Goal: Task Accomplishment & Management: Manage account settings

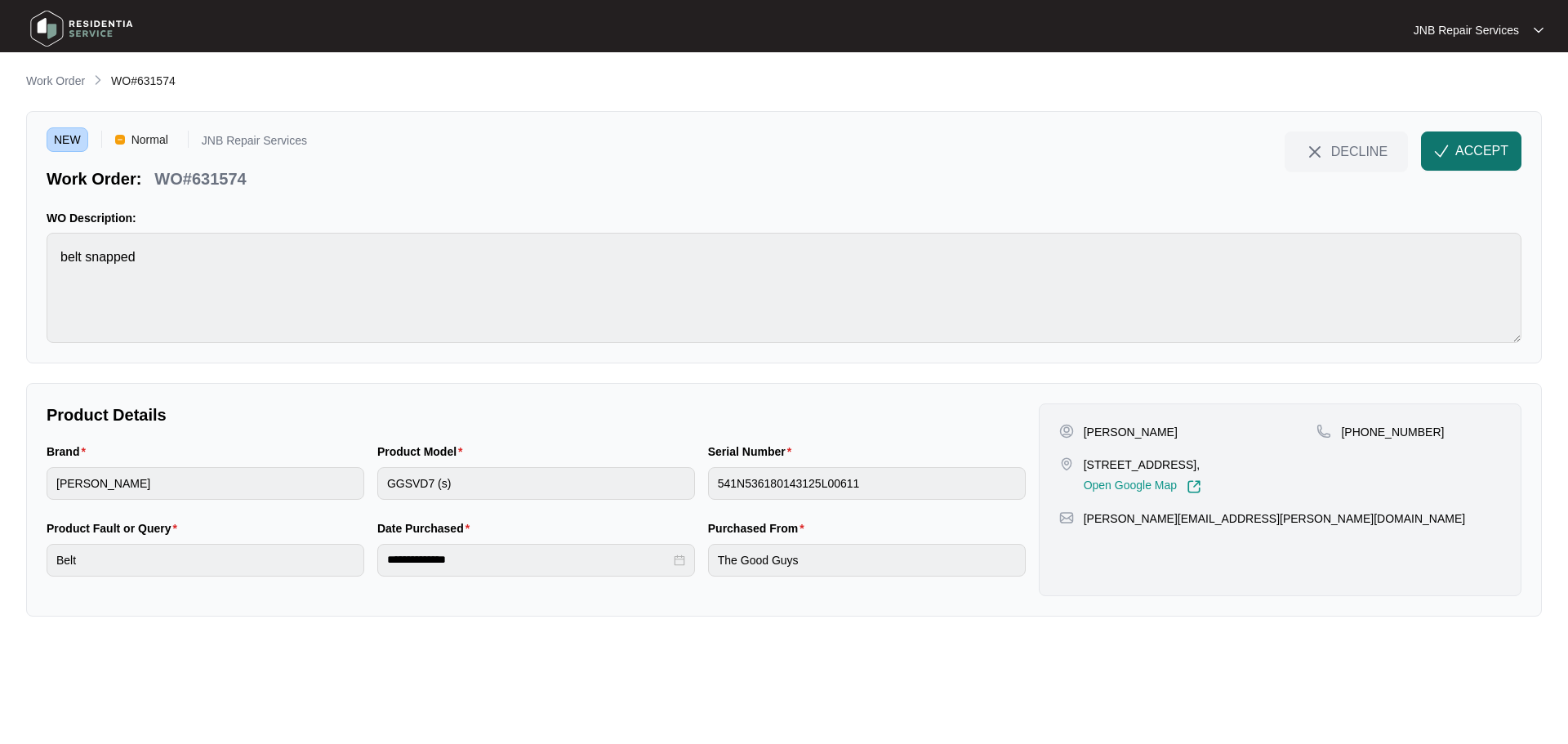
click at [1482, 155] on span "ACCEPT" at bounding box center [1482, 151] width 53 height 20
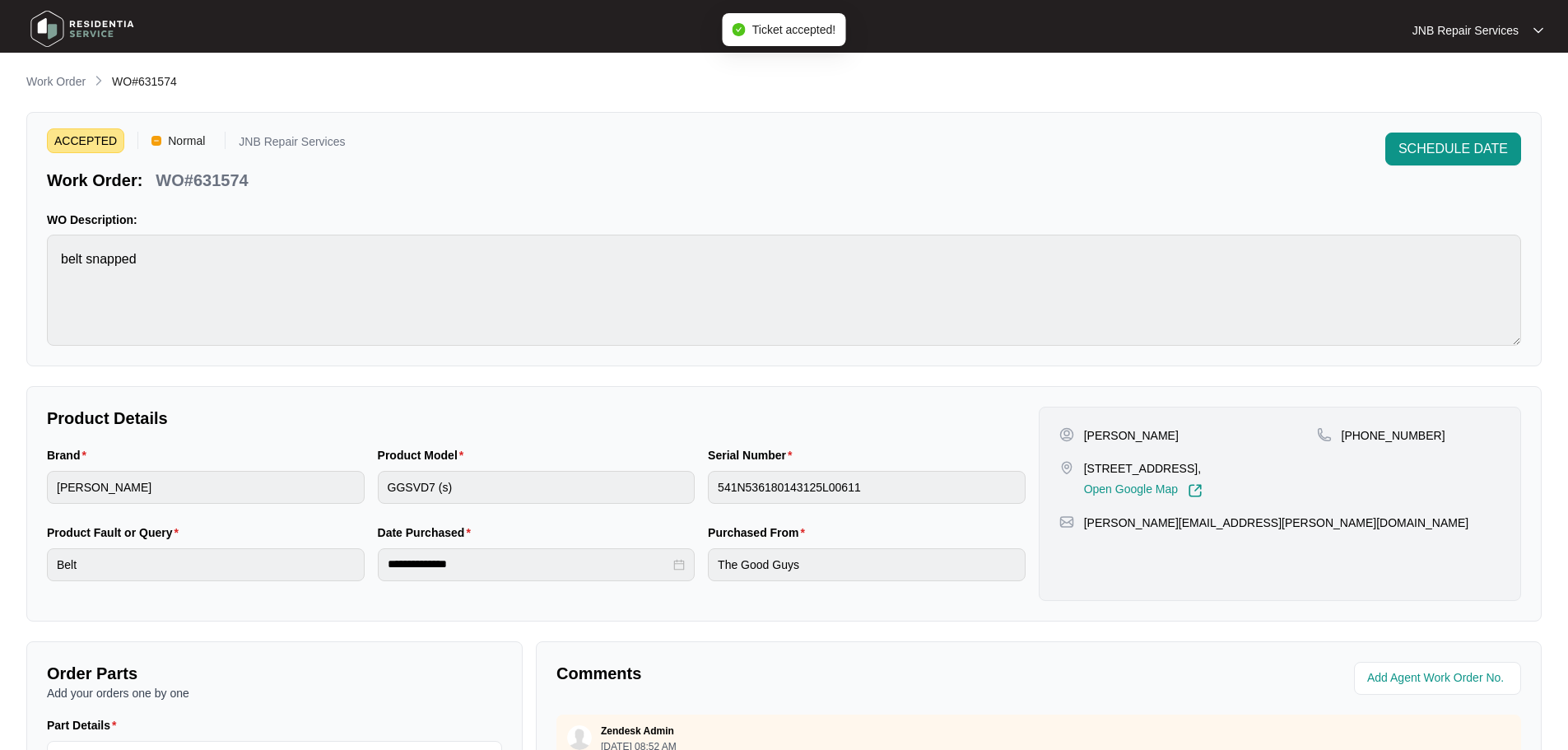
drag, startPoint x: 1095, startPoint y: 432, endPoint x: 1208, endPoint y: 431, distance: 113.0
click at [1208, 431] on div "[PERSON_NAME]" at bounding box center [1189, 435] width 258 height 17
copy p "[PERSON_NAME]"
click at [1196, 381] on div "**********" at bounding box center [784, 569] width 1515 height 993
drag, startPoint x: 1085, startPoint y: 468, endPoint x: 1235, endPoint y: 462, distance: 150.1
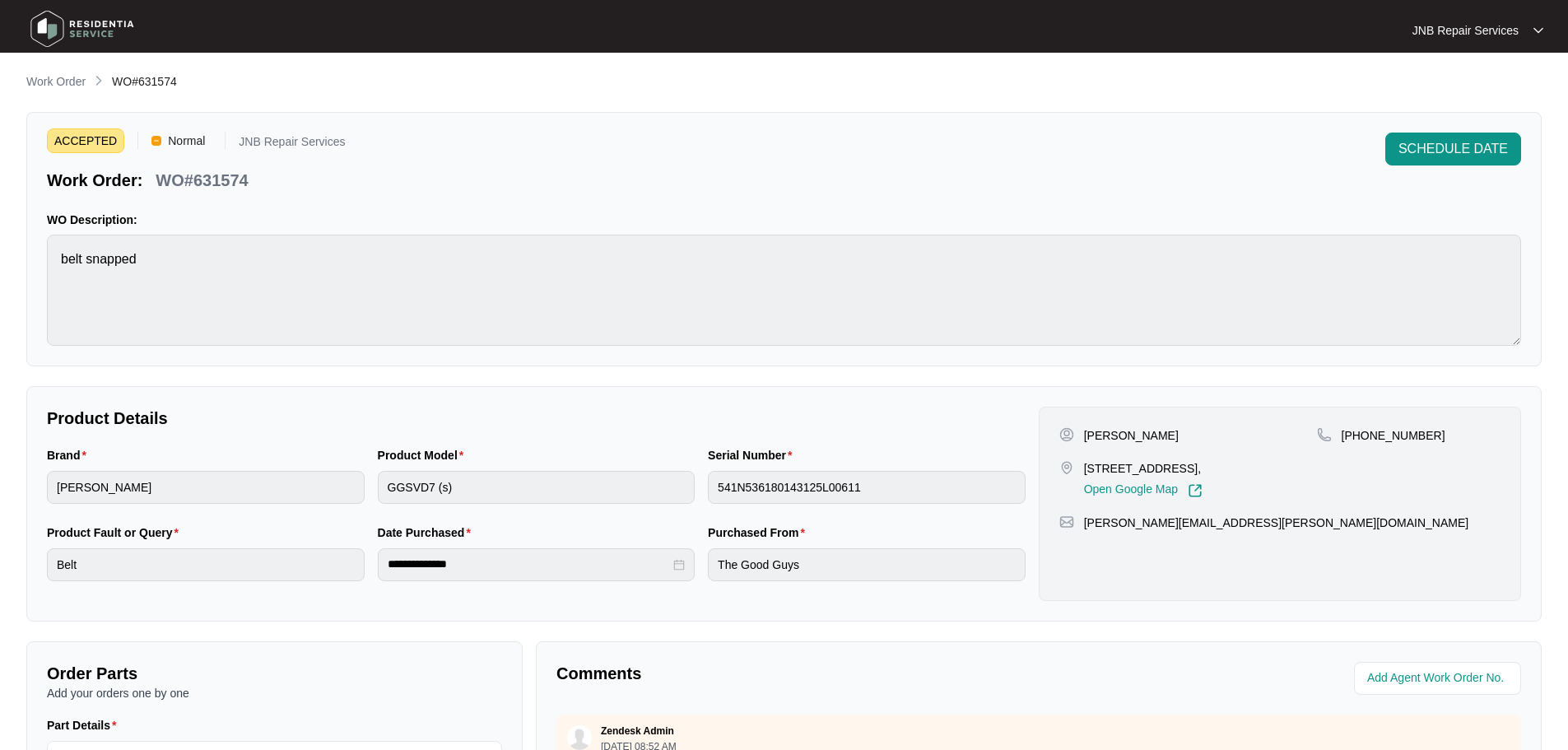
click at [1203, 462] on p "[STREET_ADDRESS]," at bounding box center [1144, 469] width 119 height 17
copy p "[STREET_ADDRESS]"
drag, startPoint x: 1361, startPoint y: 434, endPoint x: 1419, endPoint y: 434, distance: 58.0
click at [1419, 434] on div "[PHONE_NUMBER]" at bounding box center [1408, 435] width 183 height 17
copy p "409410781"
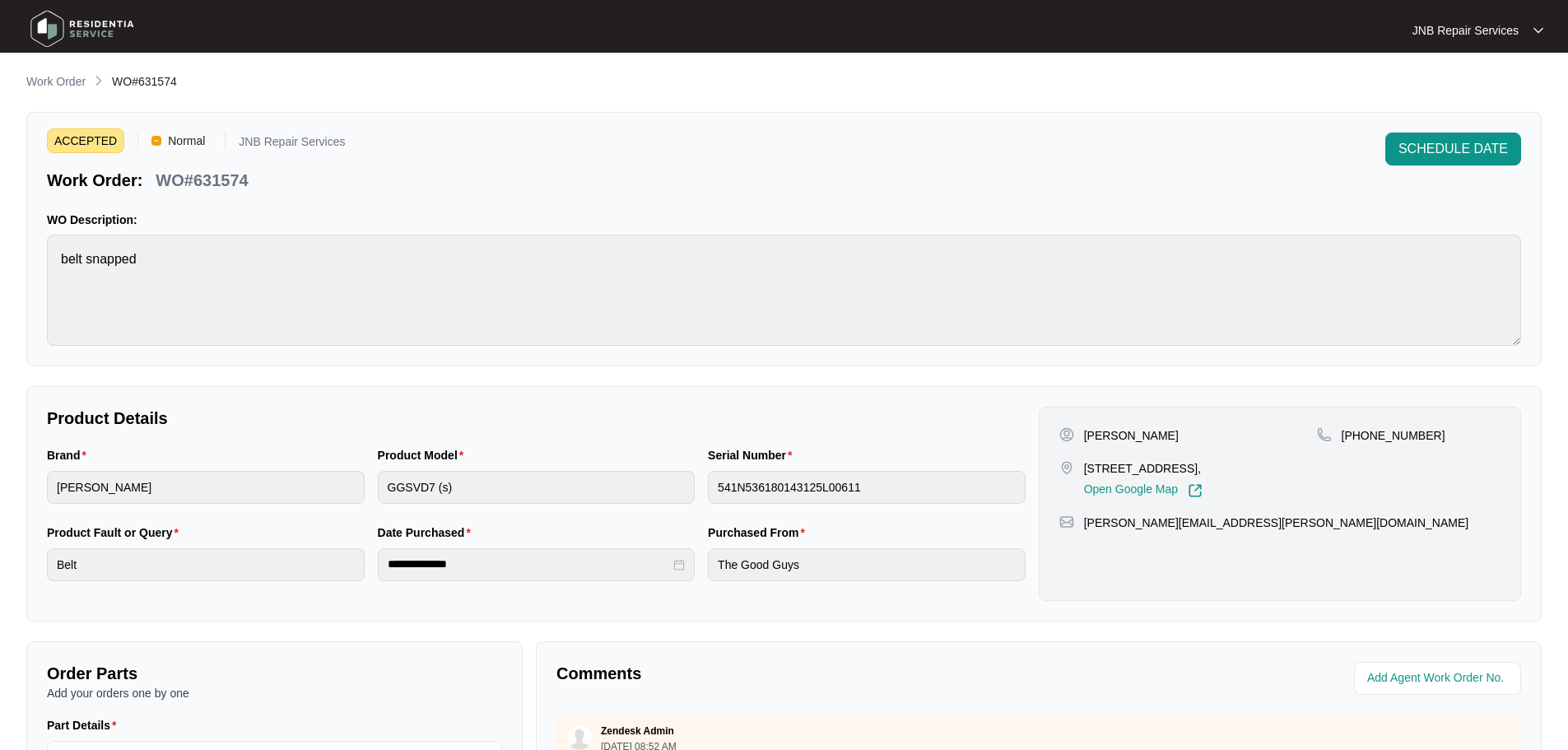
click at [409, 511] on div "Product Model GGSVD7 (s)" at bounding box center [536, 485] width 331 height 77
click at [431, 511] on div "Product Model GGSVD7 (s)" at bounding box center [536, 485] width 331 height 77
click at [102, 24] on img at bounding box center [82, 28] width 116 height 49
click at [85, 24] on img at bounding box center [82, 28] width 116 height 49
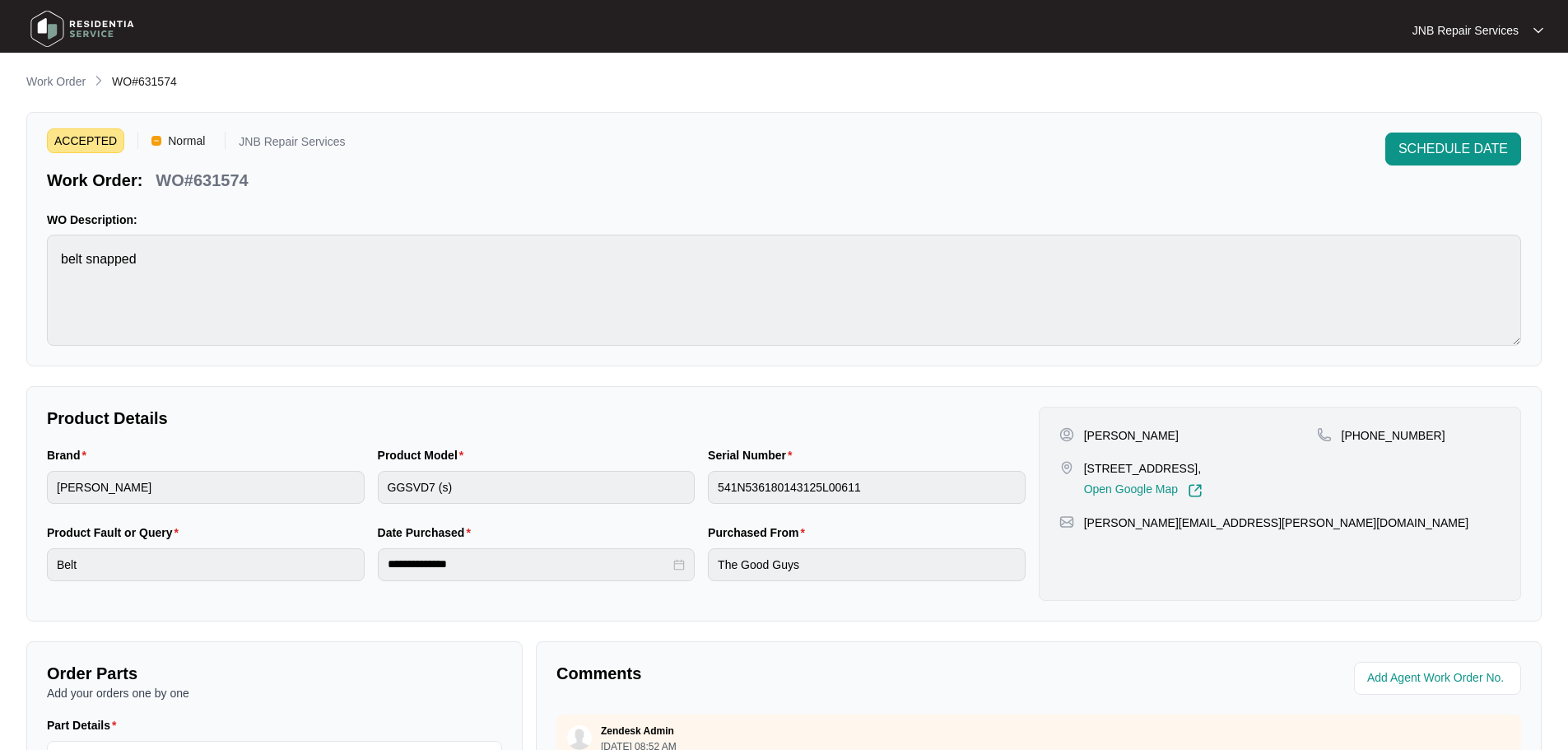
click at [85, 24] on img at bounding box center [82, 28] width 116 height 49
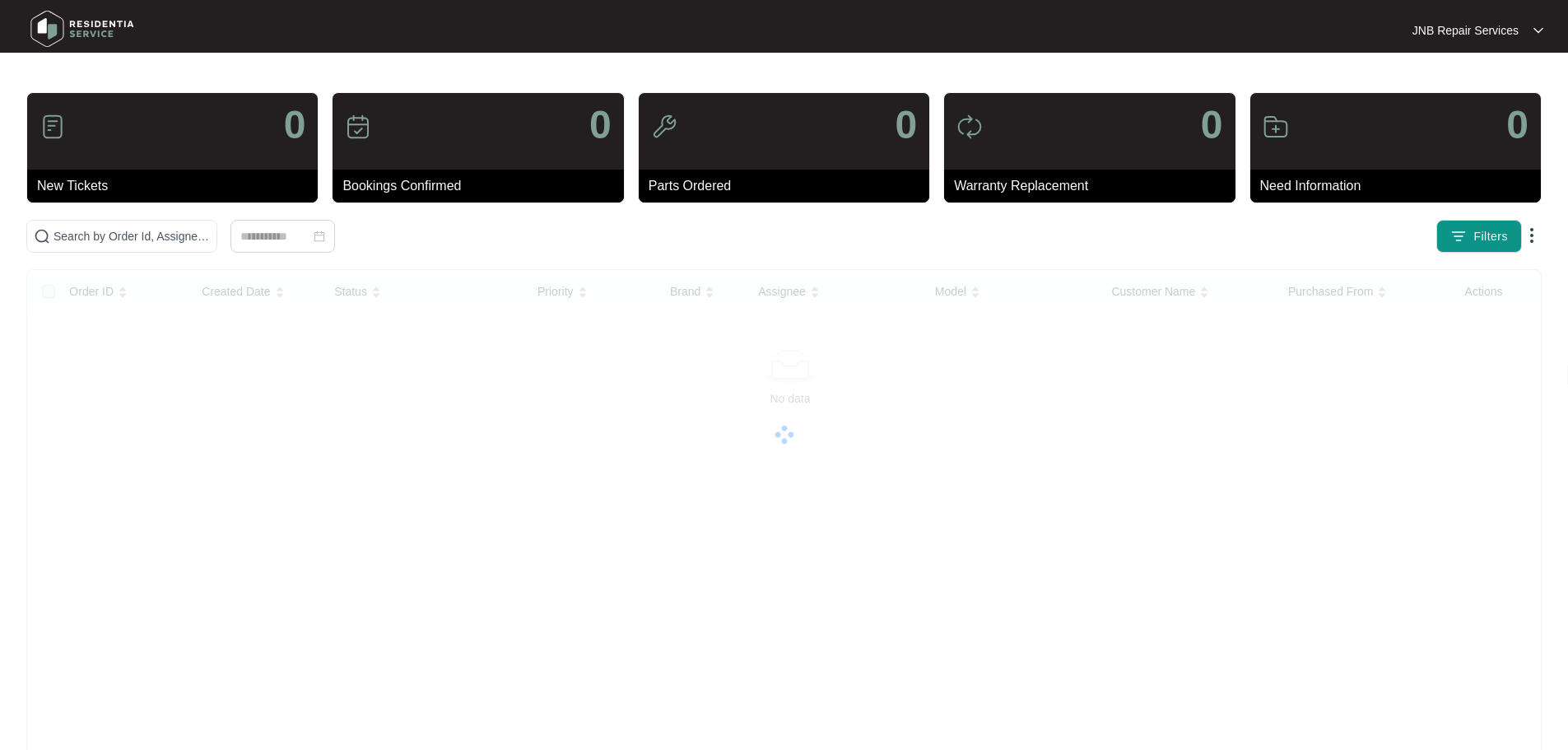
click at [85, 24] on img at bounding box center [82, 28] width 116 height 49
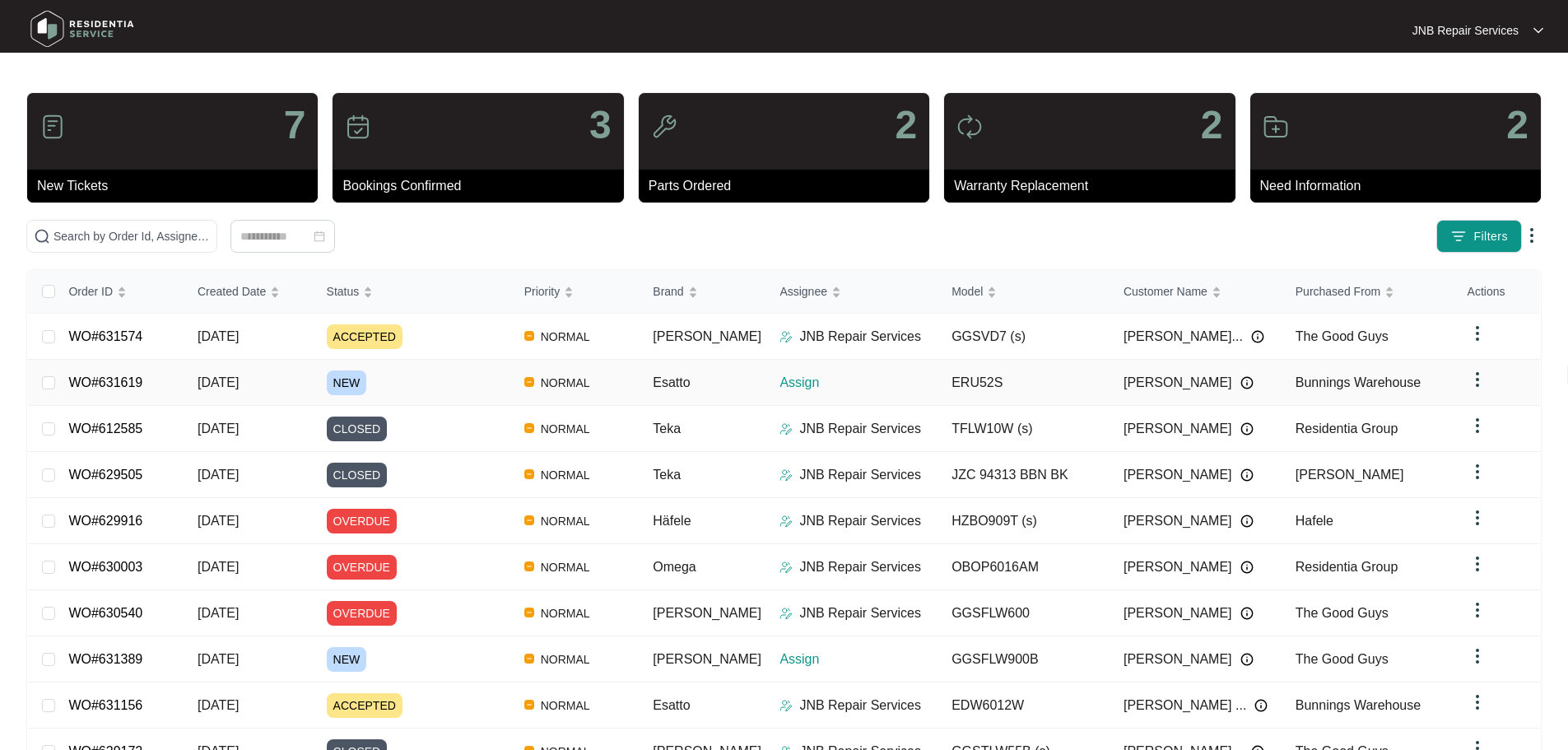
click at [487, 384] on div "NEW" at bounding box center [419, 382] width 184 height 24
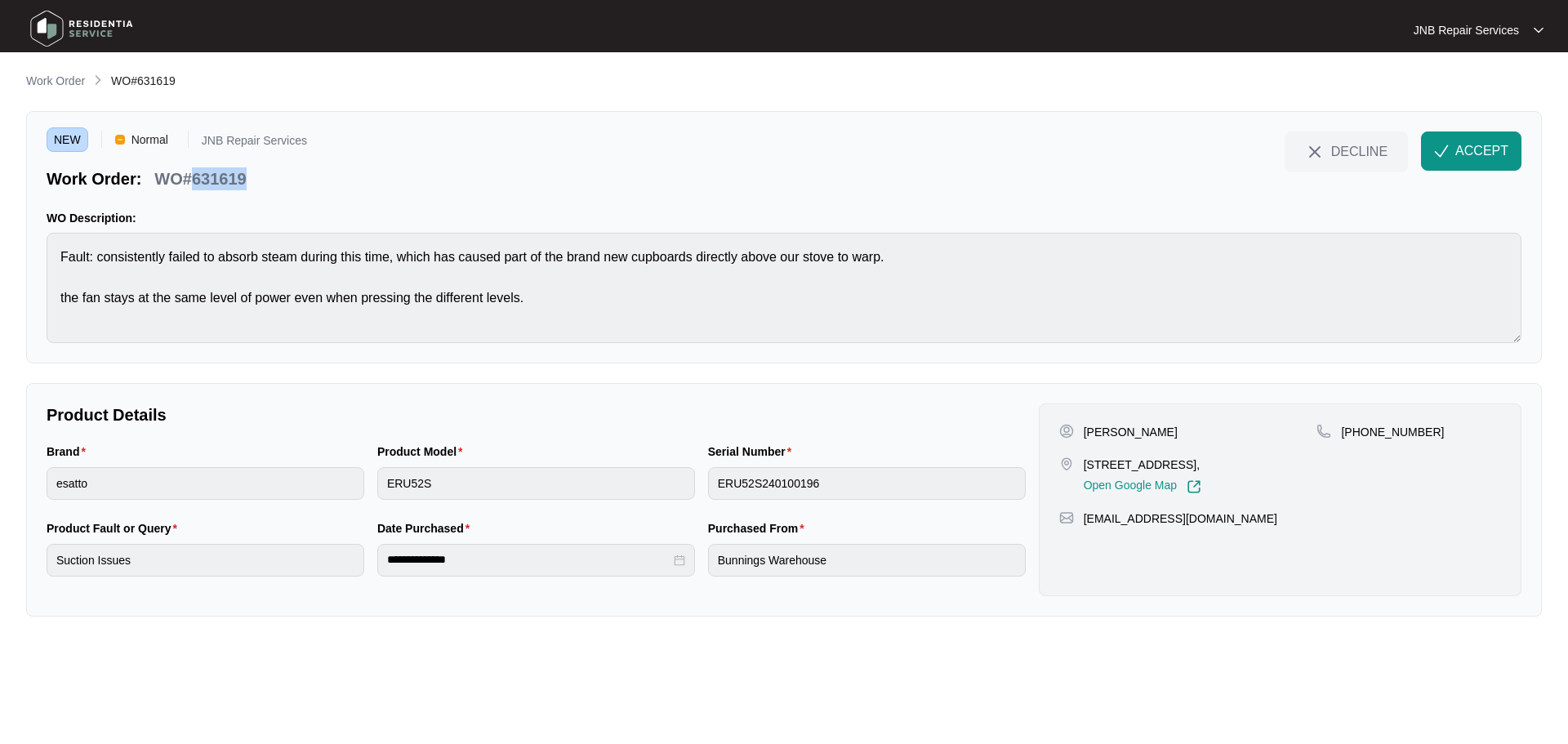
drag, startPoint x: 193, startPoint y: 174, endPoint x: 244, endPoint y: 186, distance: 52.4
click at [244, 186] on p "WO#631619" at bounding box center [200, 179] width 91 height 23
copy p "631619"
click at [1455, 139] on button "ACCEPT" at bounding box center [1471, 150] width 100 height 39
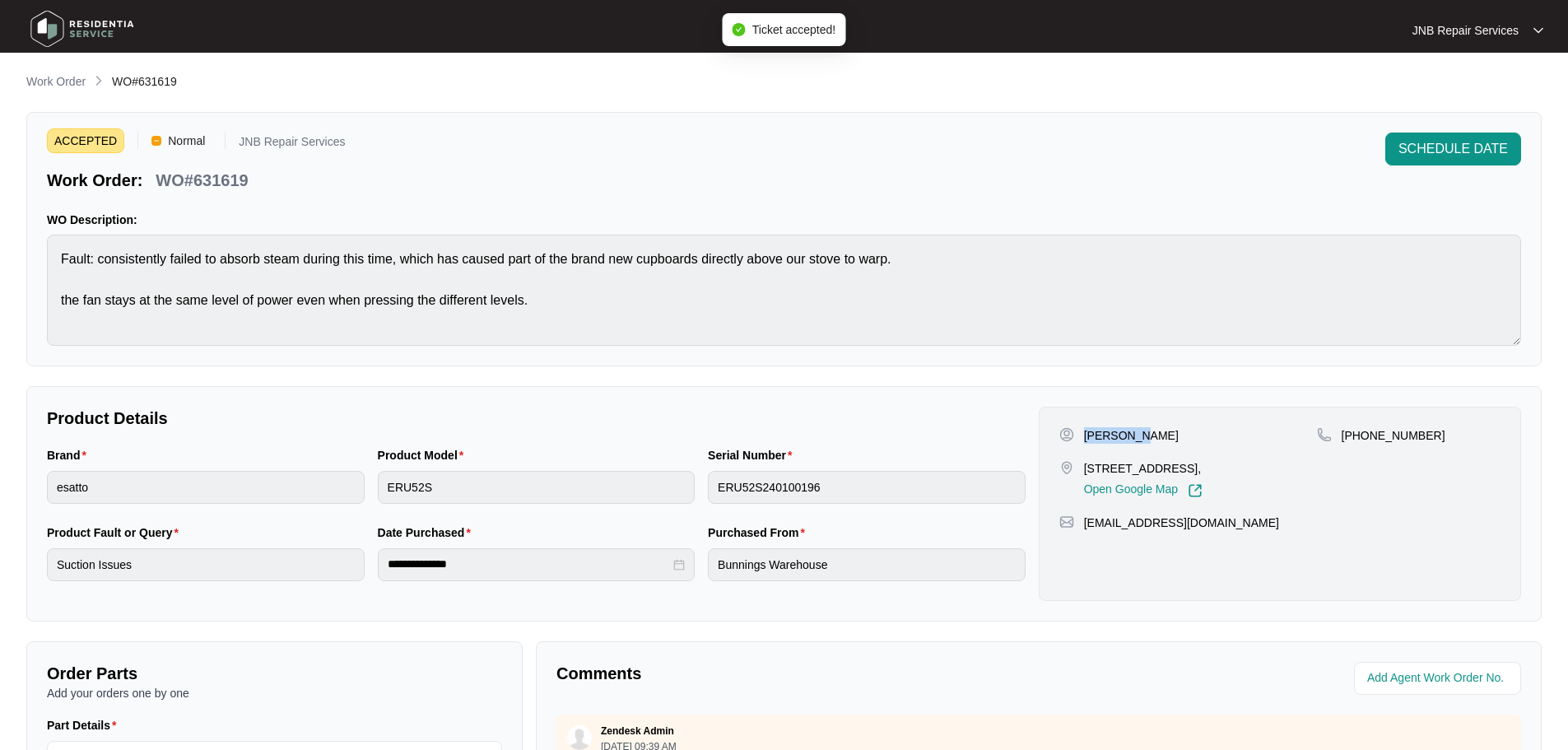
drag, startPoint x: 1092, startPoint y: 434, endPoint x: 1140, endPoint y: 414, distance: 52.0
click at [1136, 427] on p "[PERSON_NAME]" at bounding box center [1131, 435] width 95 height 17
copy p "[PERSON_NAME]"
drag, startPoint x: 1084, startPoint y: 467, endPoint x: 1264, endPoint y: 466, distance: 180.0
click at [1203, 466] on p "[STREET_ADDRESS]," at bounding box center [1144, 469] width 119 height 17
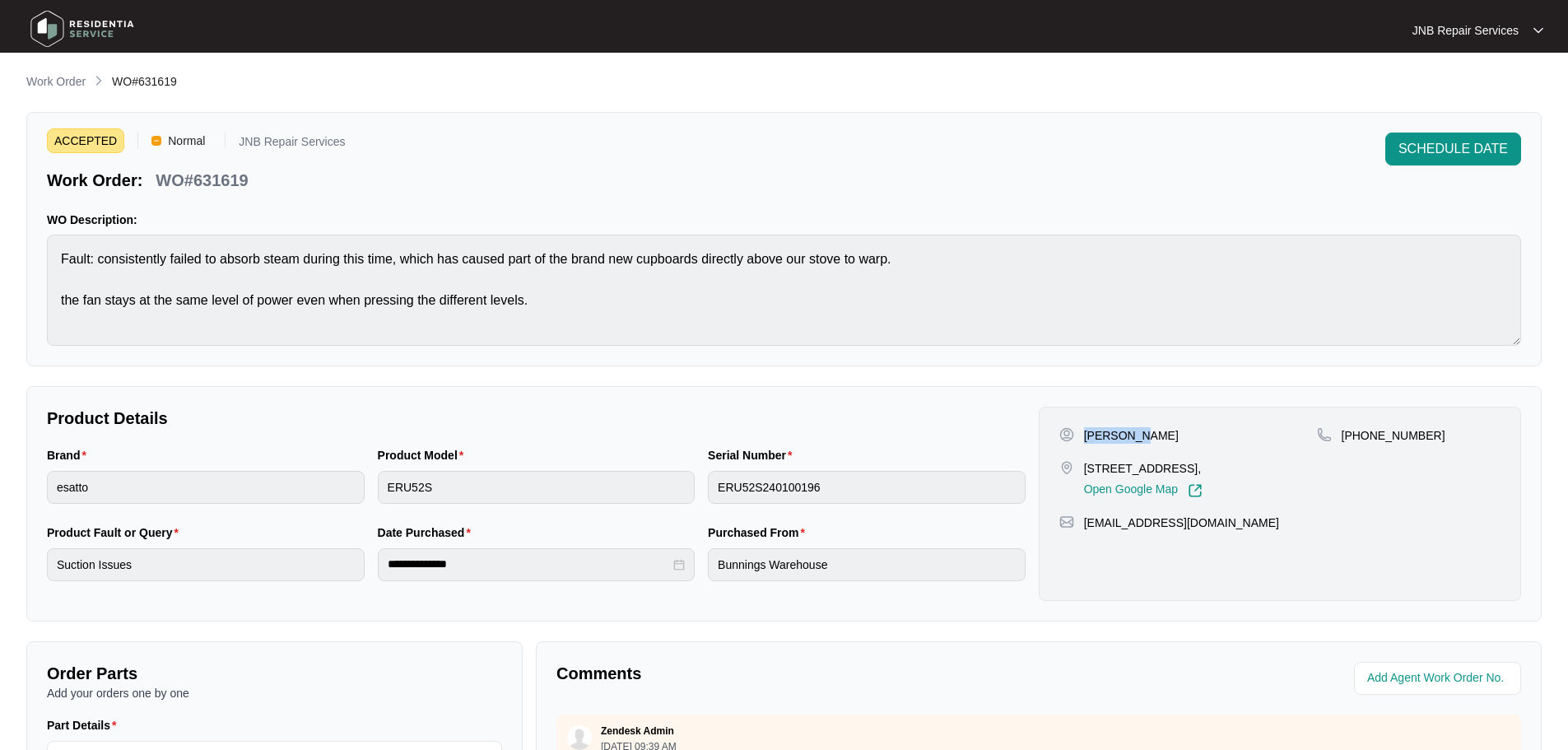
copy p "[STREET_ADDRESS]"
drag, startPoint x: 1358, startPoint y: 431, endPoint x: 1429, endPoint y: 436, distance: 71.2
click at [1429, 436] on div "[PHONE_NUMBER]" at bounding box center [1408, 435] width 183 height 17
copy p "490938785"
